Goal: Go to known website: Access a specific website the user already knows

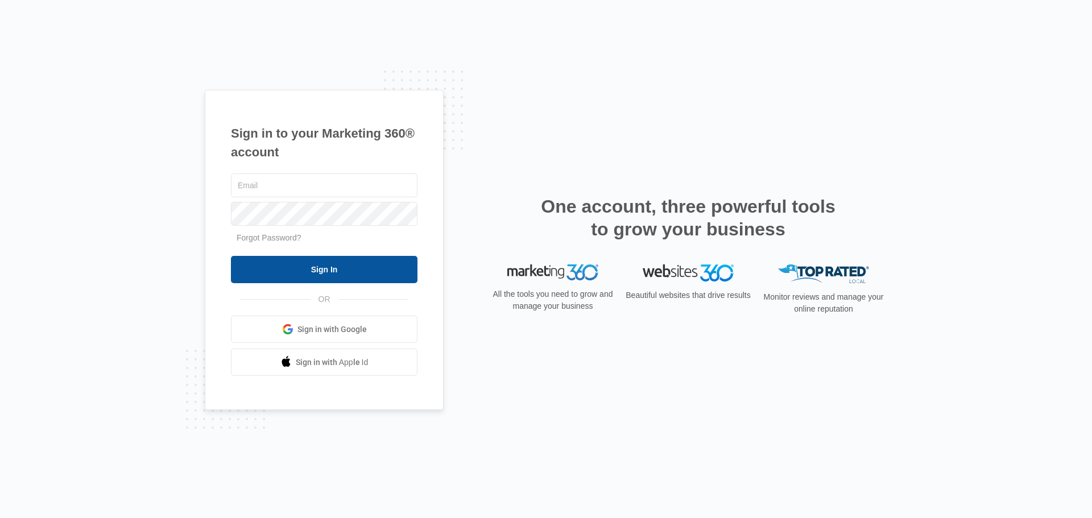
type input "[PERSON_NAME][EMAIL_ADDRESS][DOMAIN_NAME]"
click at [309, 272] on input "Sign In" at bounding box center [324, 269] width 187 height 27
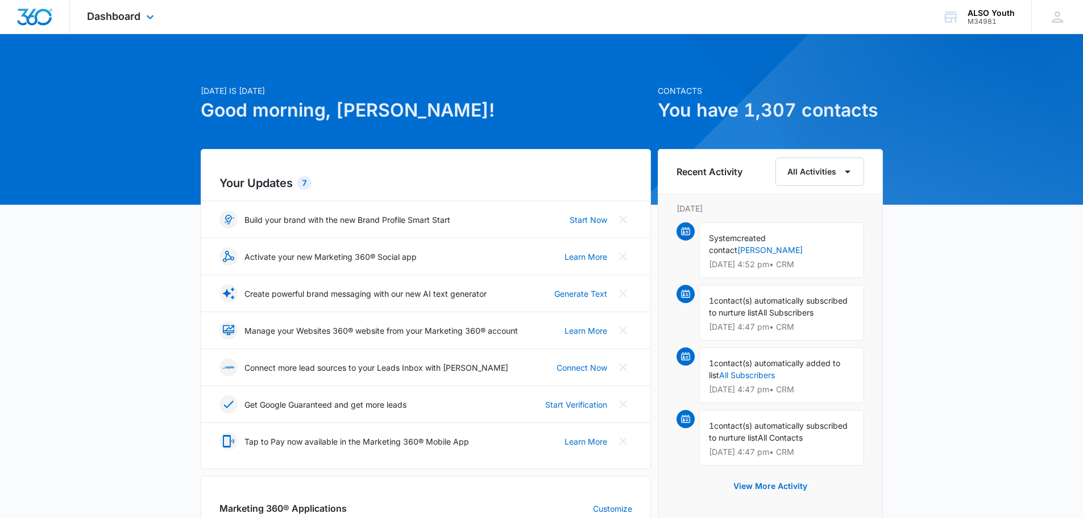
click at [147, 24] on div "Dashboard Apps Reputation Websites Forms CRM Email Social Shop Payments POS Con…" at bounding box center [122, 17] width 104 height 34
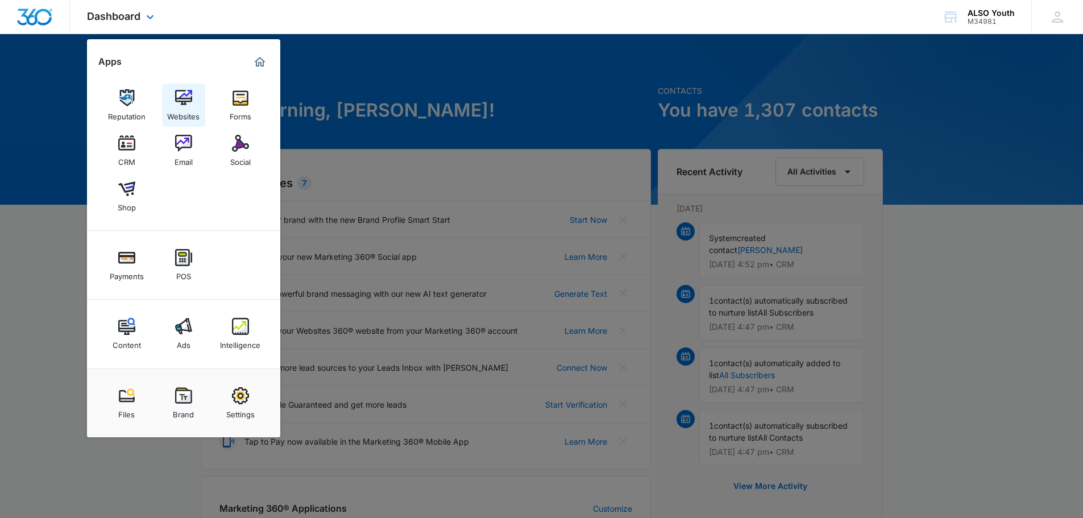
click at [176, 101] on img at bounding box center [183, 97] width 17 height 17
